Goal: Transaction & Acquisition: Purchase product/service

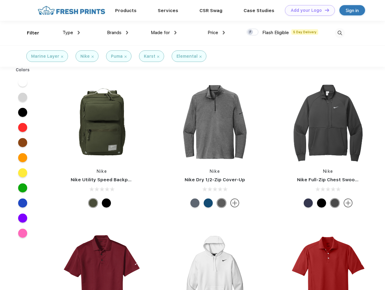
scroll to position [0, 0]
click at [308, 10] on link "Add your Logo Design Tool" at bounding box center [310, 10] width 50 height 11
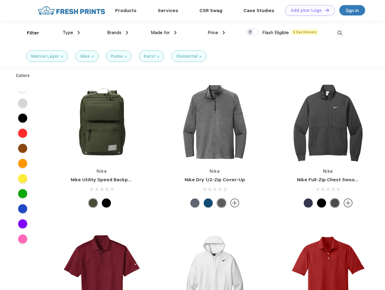
click at [0, 0] on div "Design Tool" at bounding box center [0, 0] width 0 height 0
click at [324, 10] on link "Add your Logo Design Tool" at bounding box center [310, 10] width 50 height 11
click at [29, 33] on div "Filter" at bounding box center [33, 33] width 12 height 7
click at [71, 33] on span "Type" at bounding box center [68, 32] width 11 height 5
click at [118, 33] on span "Brands" at bounding box center [114, 32] width 15 height 5
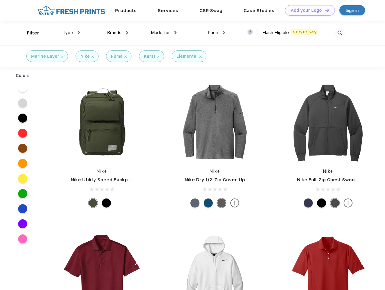
click at [164, 33] on span "Made for" at bounding box center [160, 32] width 19 height 5
click at [217, 33] on span "Price" at bounding box center [213, 32] width 11 height 5
click at [253, 32] on div at bounding box center [253, 32] width 12 height 7
click at [251, 32] on input "checkbox" at bounding box center [249, 30] width 4 height 4
click at [340, 33] on img at bounding box center [340, 33] width 10 height 10
